Goal: Information Seeking & Learning: Learn about a topic

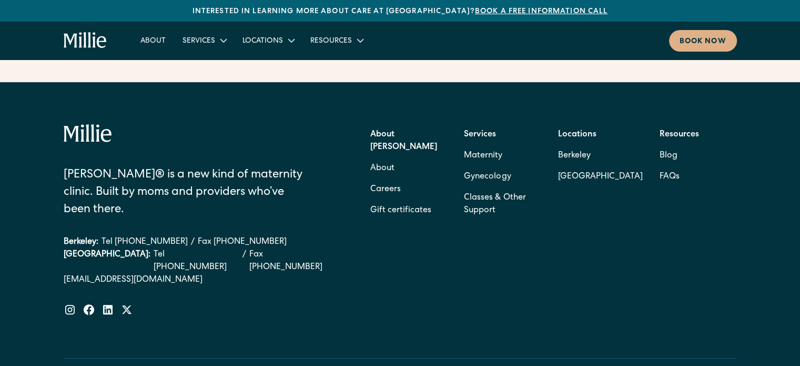
scroll to position [4271, 0]
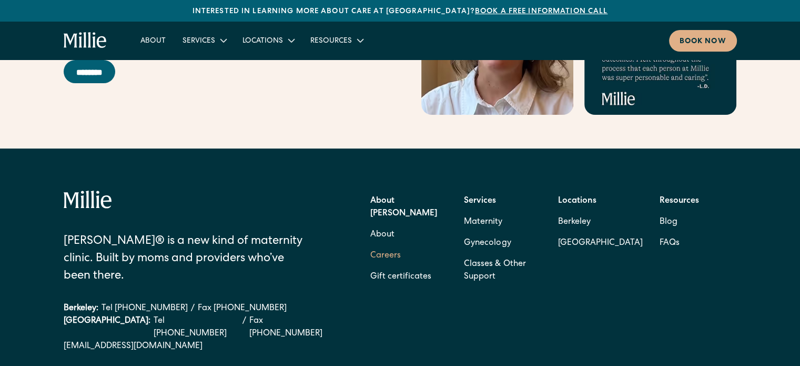
click at [380, 245] on link "Careers" at bounding box center [385, 255] width 31 height 21
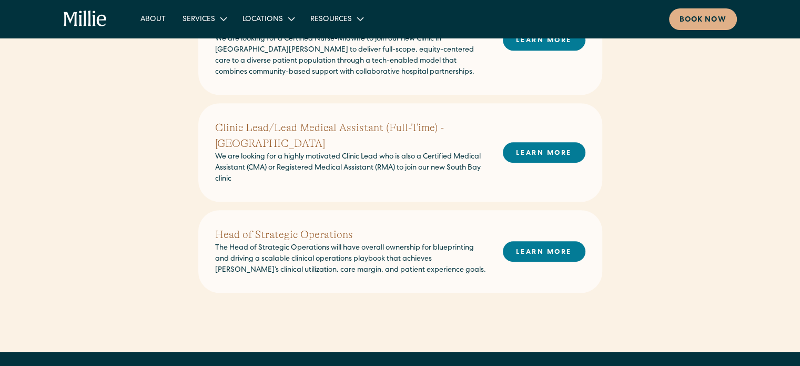
scroll to position [684, 0]
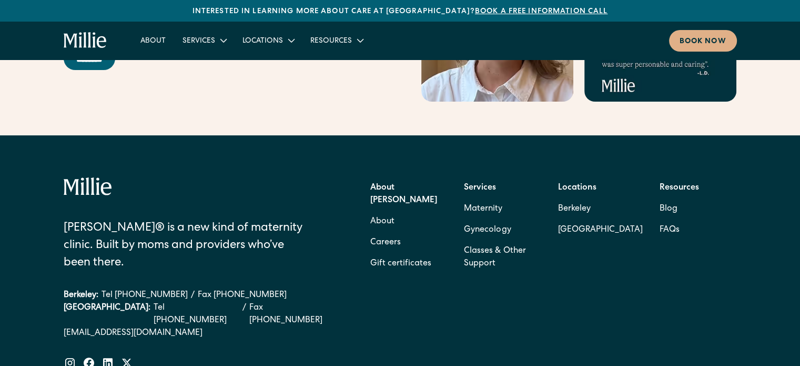
scroll to position [4337, 0]
